Goal: Task Accomplishment & Management: Use online tool/utility

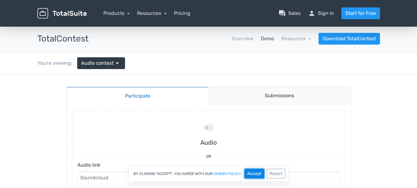
click at [253, 174] on button "Accept" at bounding box center [255, 173] width 20 height 10
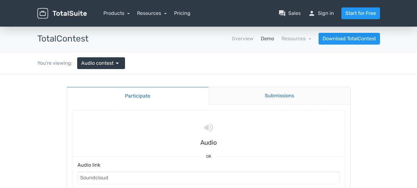
click at [246, 100] on link "Submissions" at bounding box center [280, 96] width 142 height 18
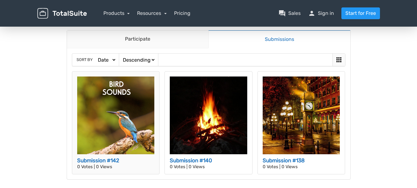
scroll to position [93, 0]
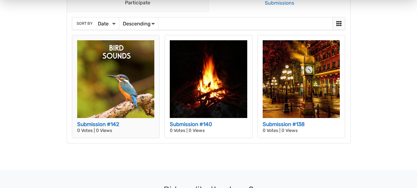
click at [130, 75] on img at bounding box center [116, 79] width 78 height 78
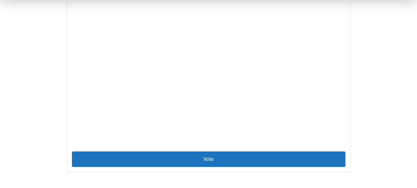
scroll to position [124, 0]
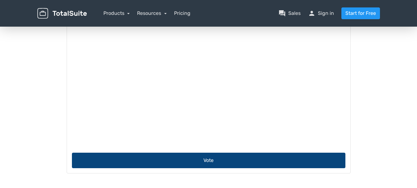
click at [227, 165] on button "Vote" at bounding box center [209, 159] width 274 height 15
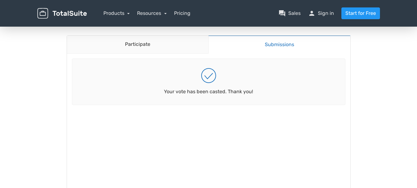
scroll to position [0, 0]
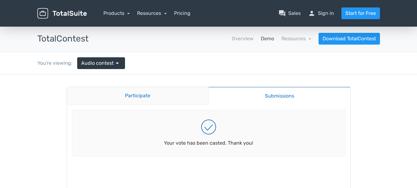
click at [181, 100] on link "Participate" at bounding box center [138, 96] width 142 height 18
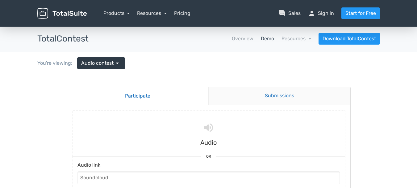
click at [247, 90] on link "Submissions" at bounding box center [280, 96] width 142 height 18
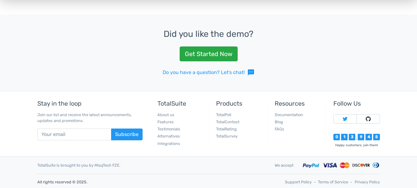
scroll to position [250, 0]
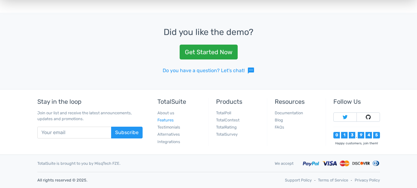
click at [170, 121] on link "Features" at bounding box center [166, 119] width 16 height 5
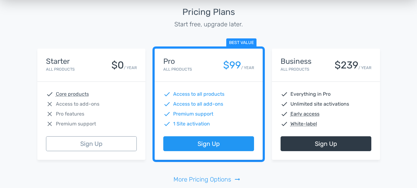
scroll to position [1177, 0]
